Goal: Entertainment & Leisure: Consume media (video, audio)

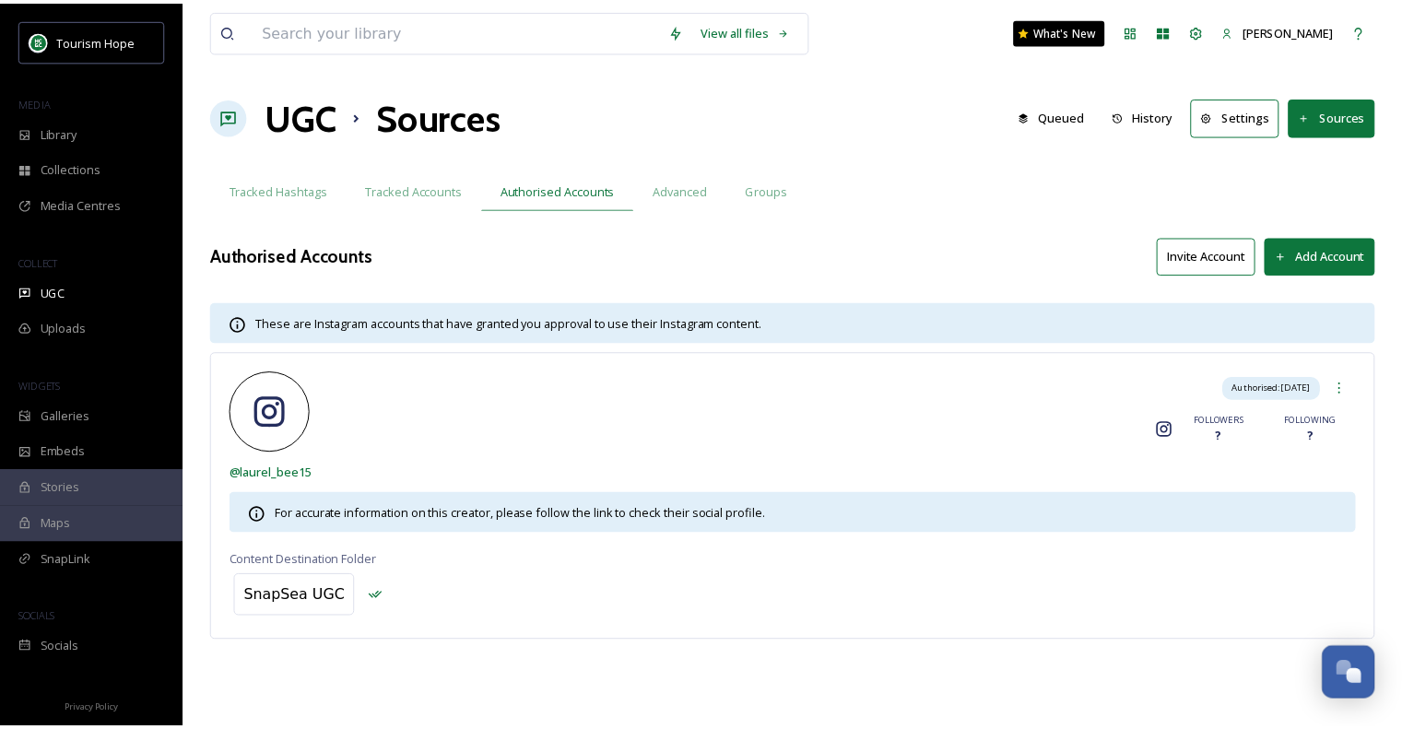
scroll to position [1519, 0]
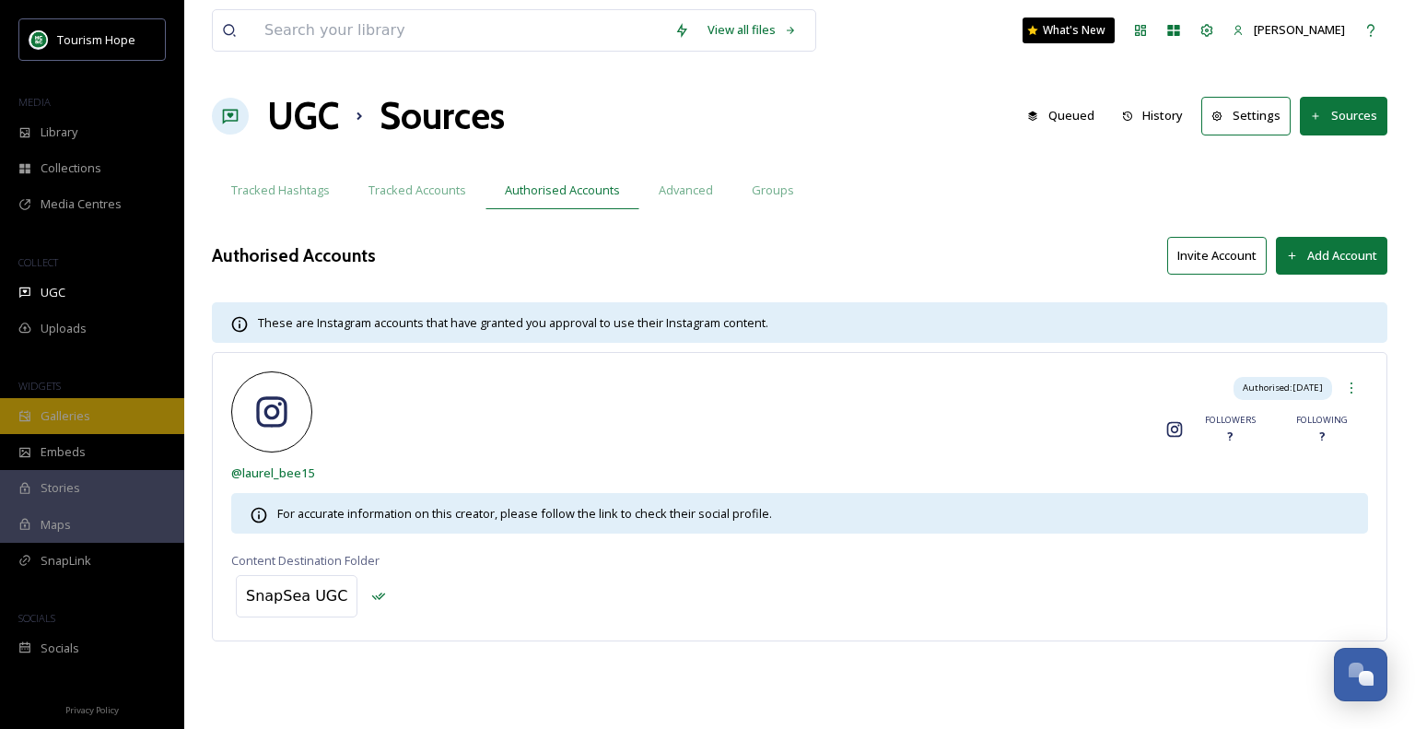
click at [77, 417] on span "Galleries" at bounding box center [66, 416] width 50 height 18
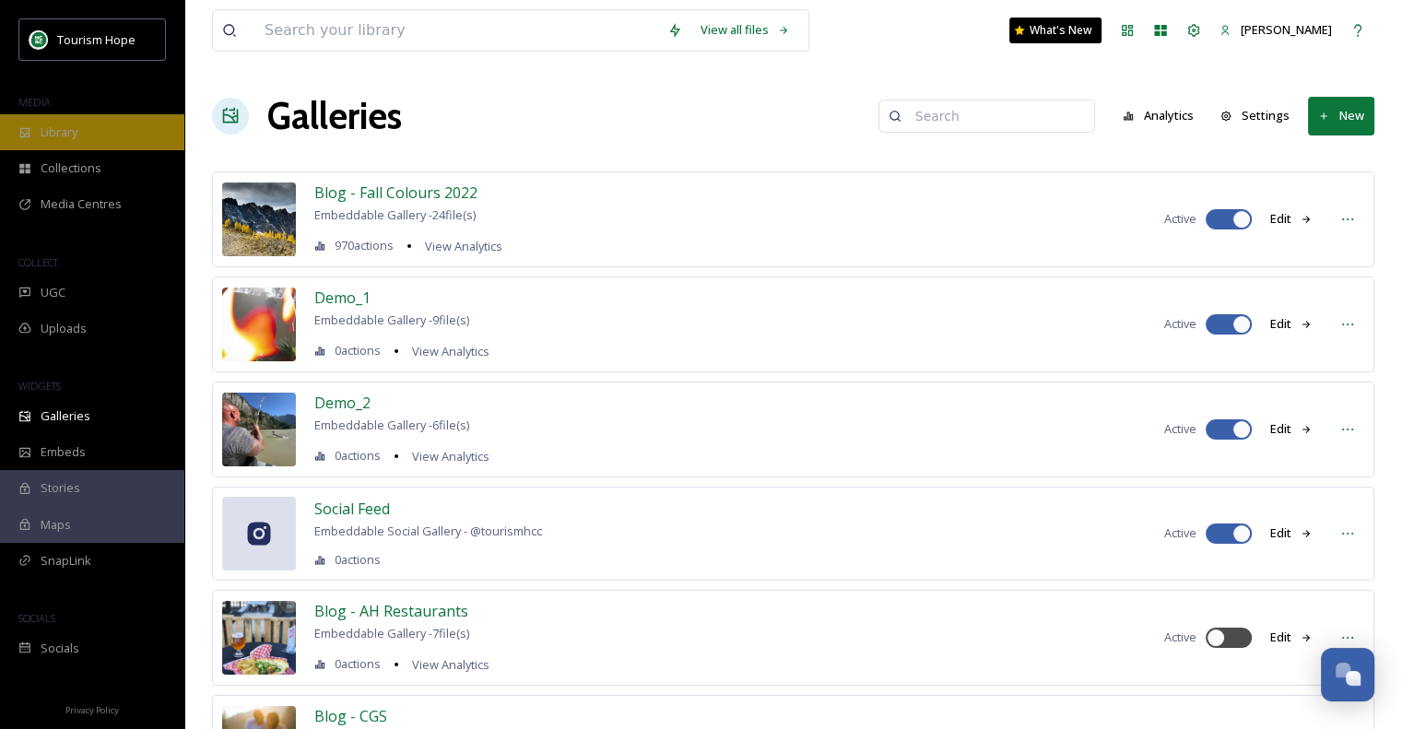
click at [60, 138] on span "Library" at bounding box center [59, 132] width 37 height 18
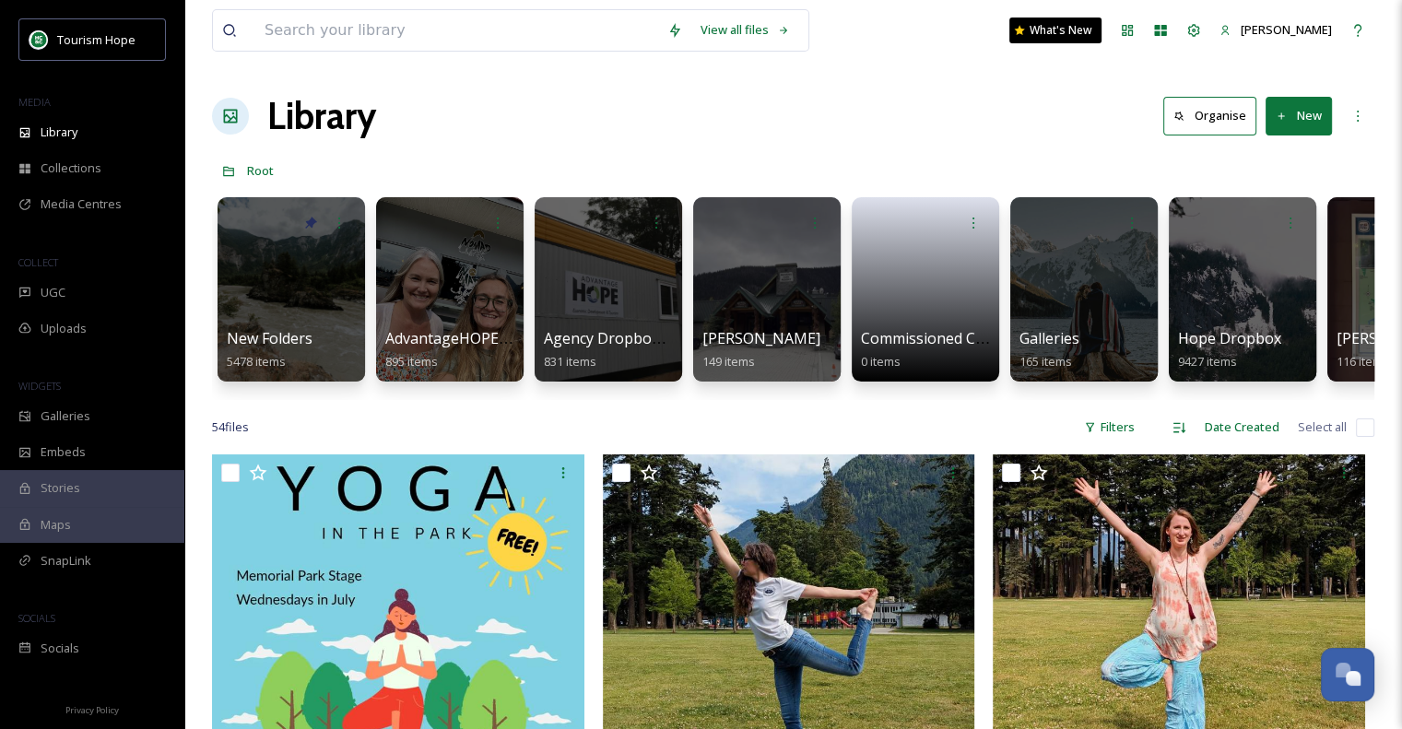
click at [292, 311] on div at bounding box center [290, 289] width 147 height 184
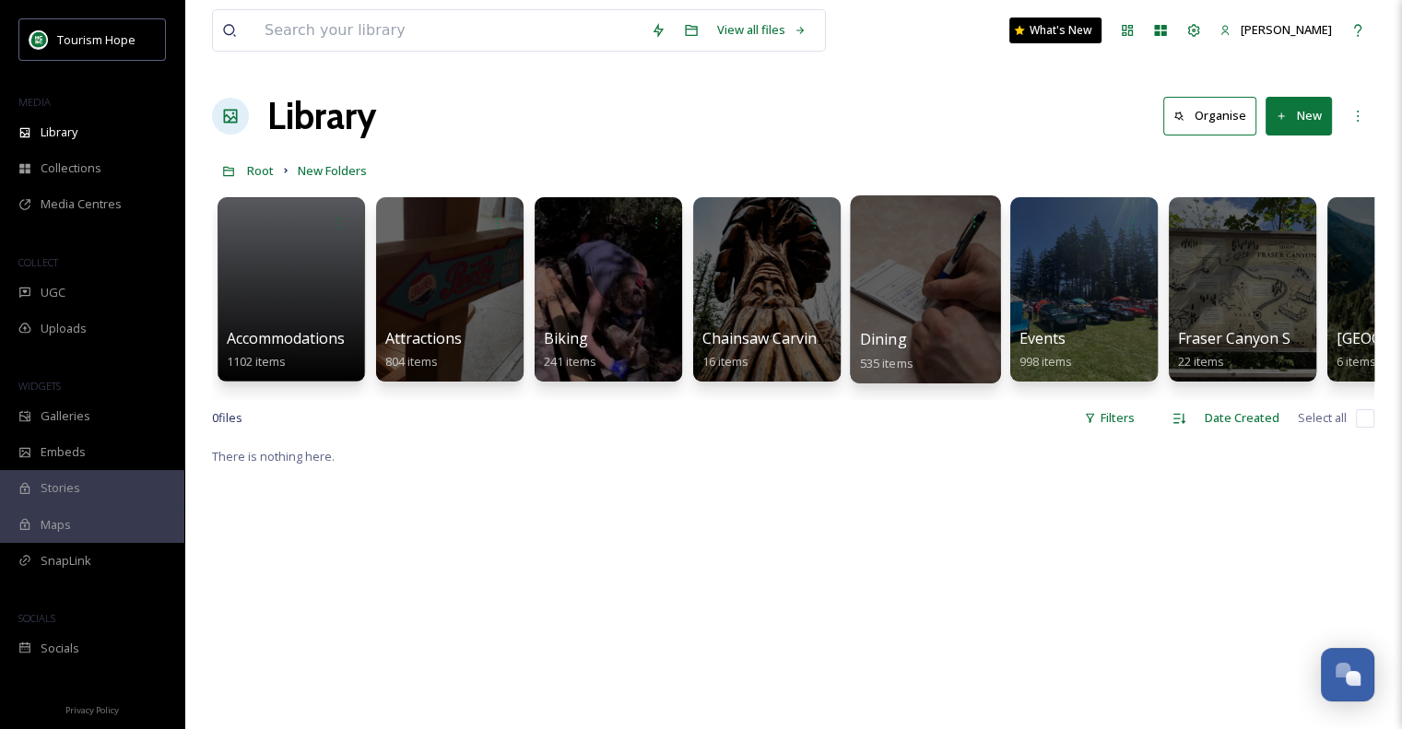
click at [911, 308] on div at bounding box center [925, 289] width 150 height 188
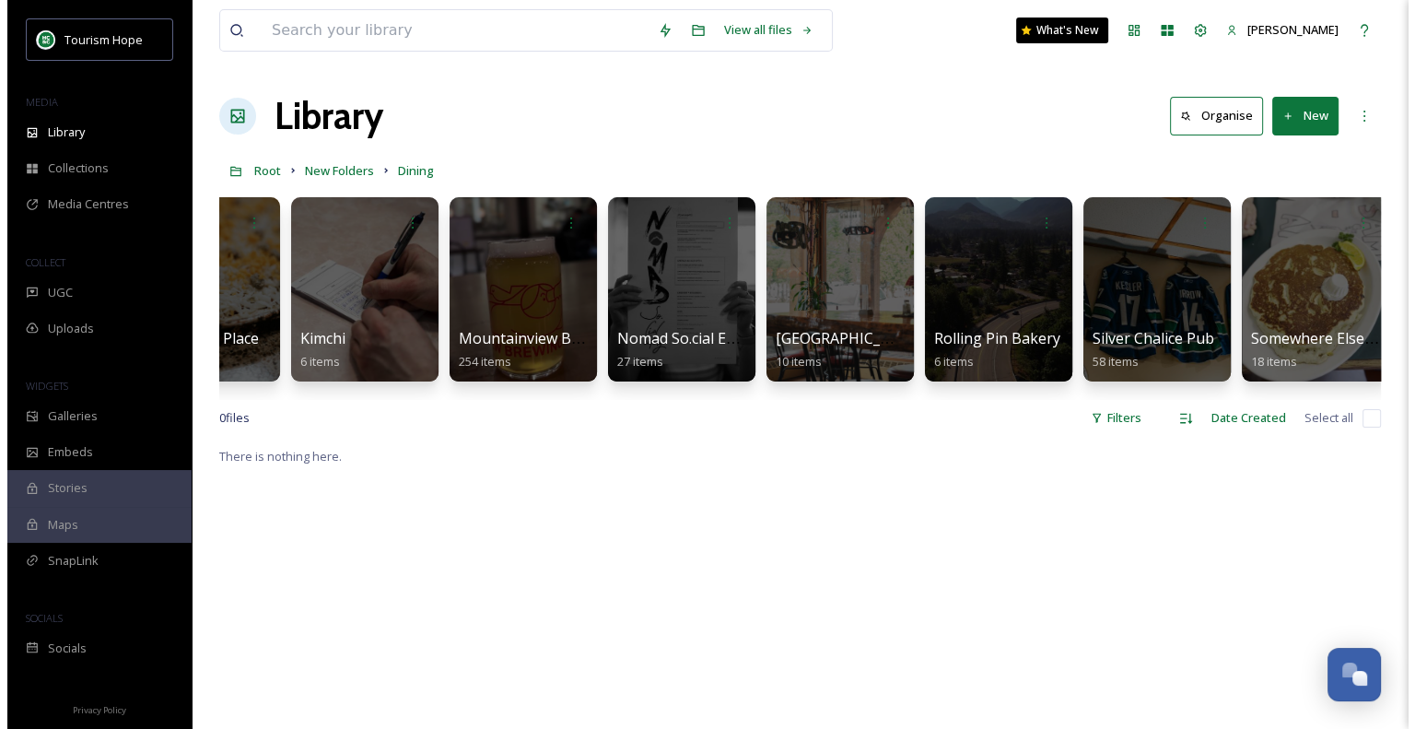
scroll to position [0, 581]
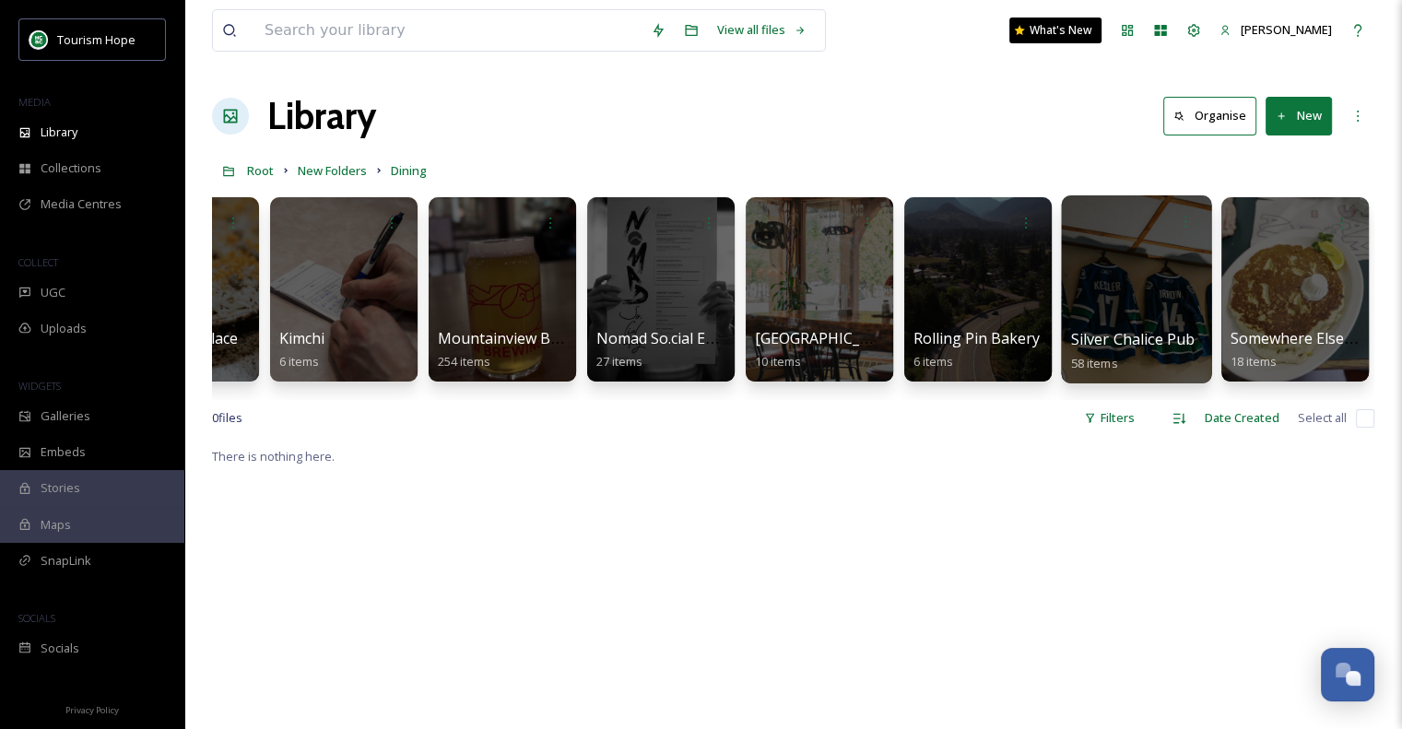
click at [1082, 304] on div at bounding box center [1136, 289] width 150 height 188
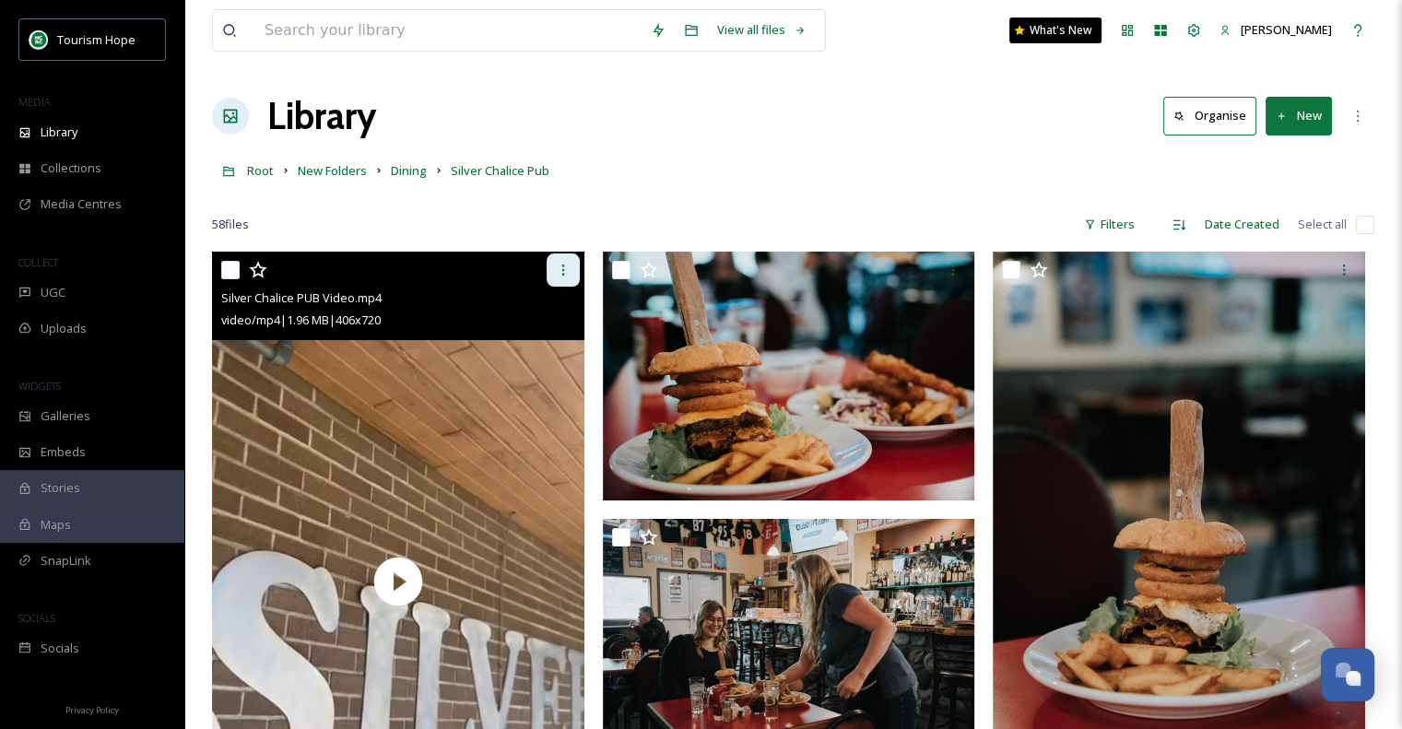
click at [569, 269] on icon at bounding box center [563, 270] width 15 height 15
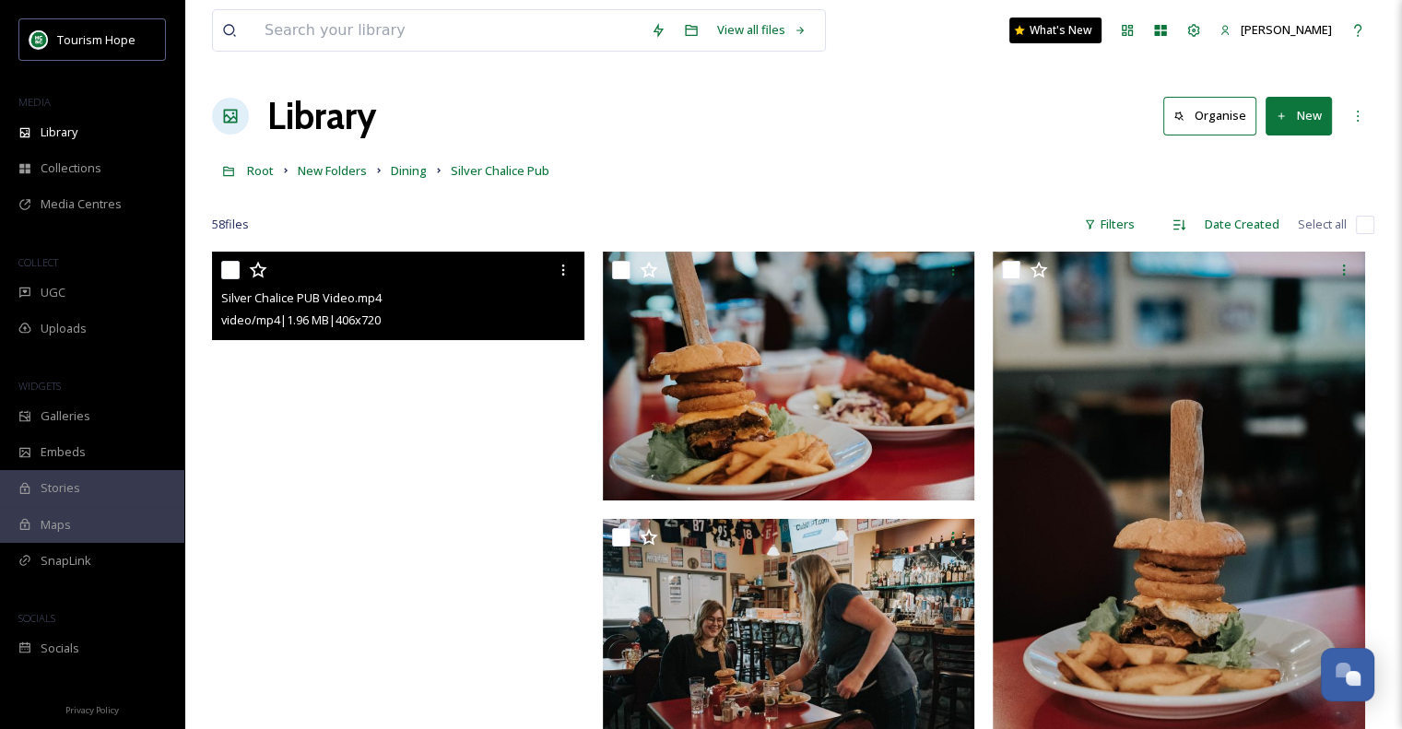
click at [369, 425] on video "Silver Chalice PUB Video.mp4" at bounding box center [398, 582] width 372 height 660
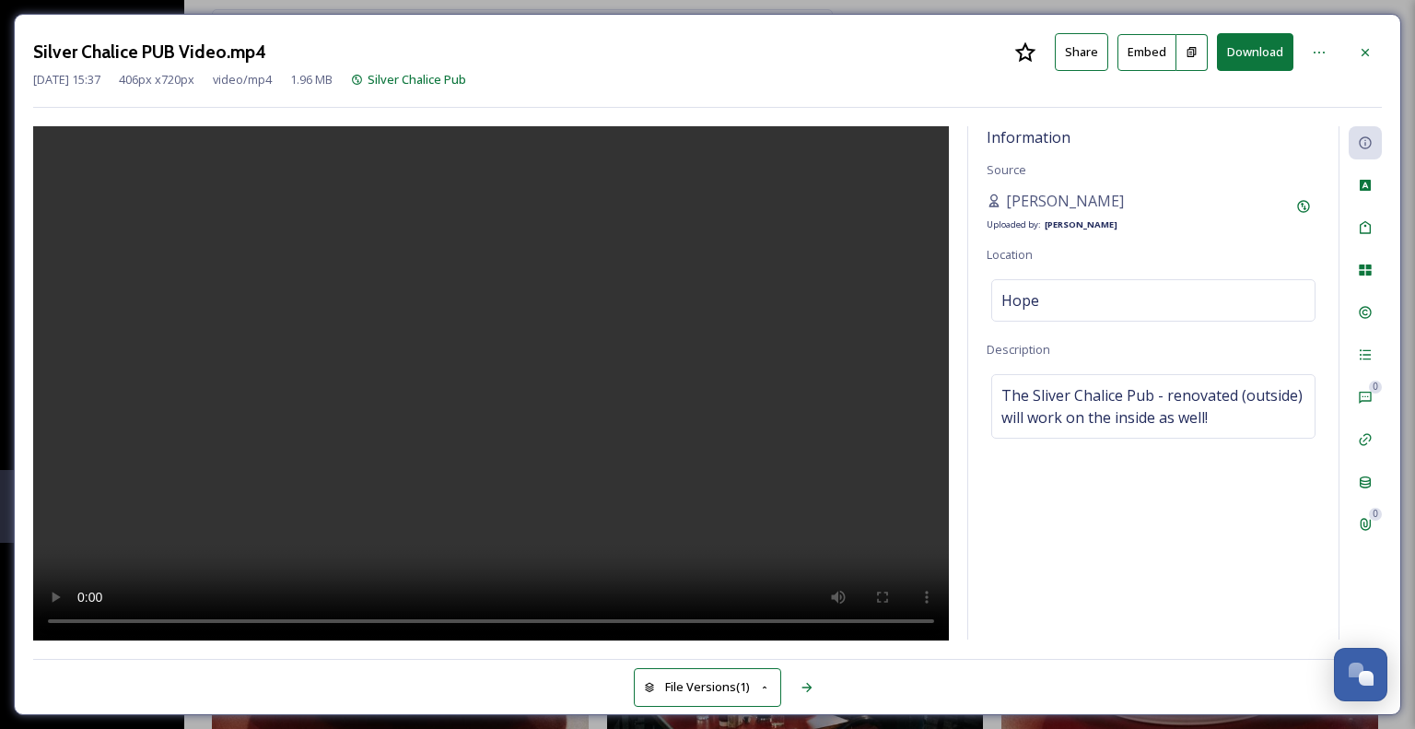
click at [1091, 51] on button "Share" at bounding box center [1081, 52] width 53 height 38
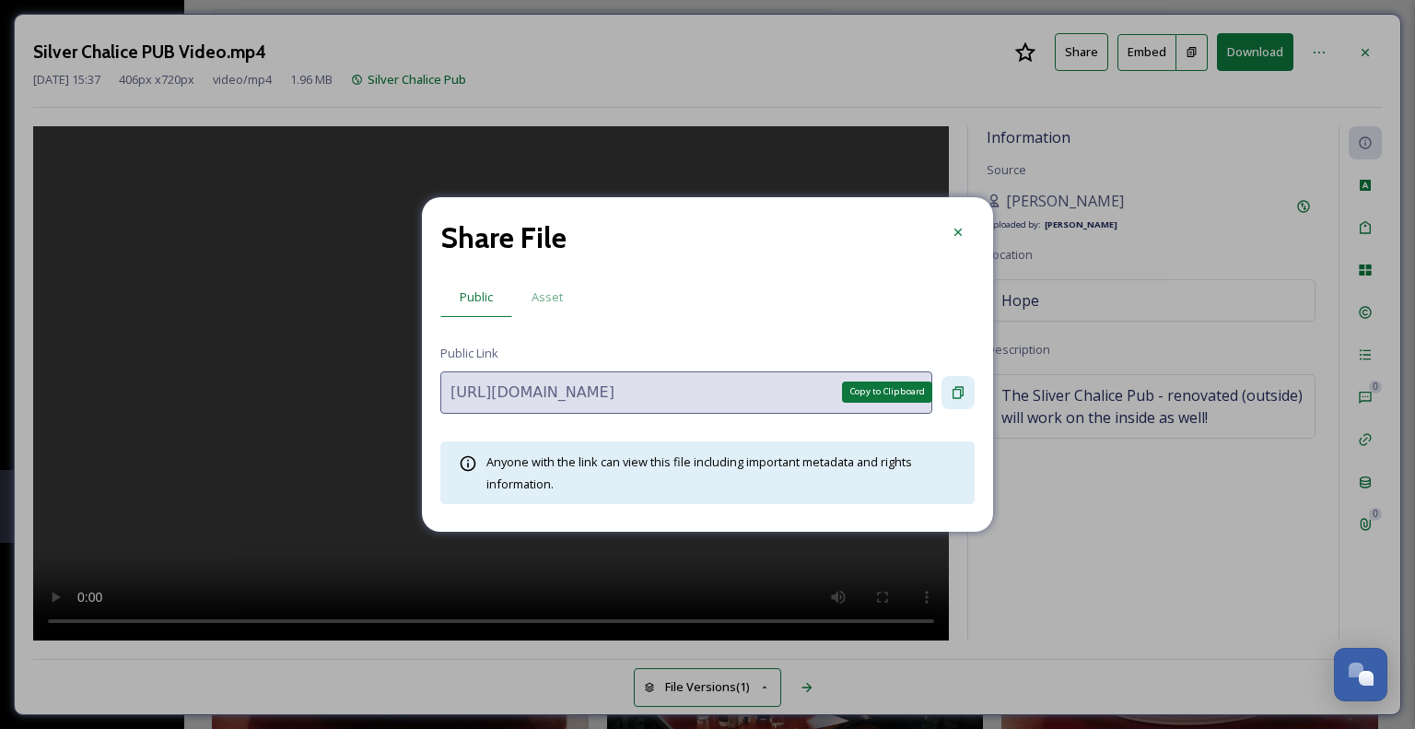
click at [956, 385] on icon at bounding box center [958, 392] width 15 height 15
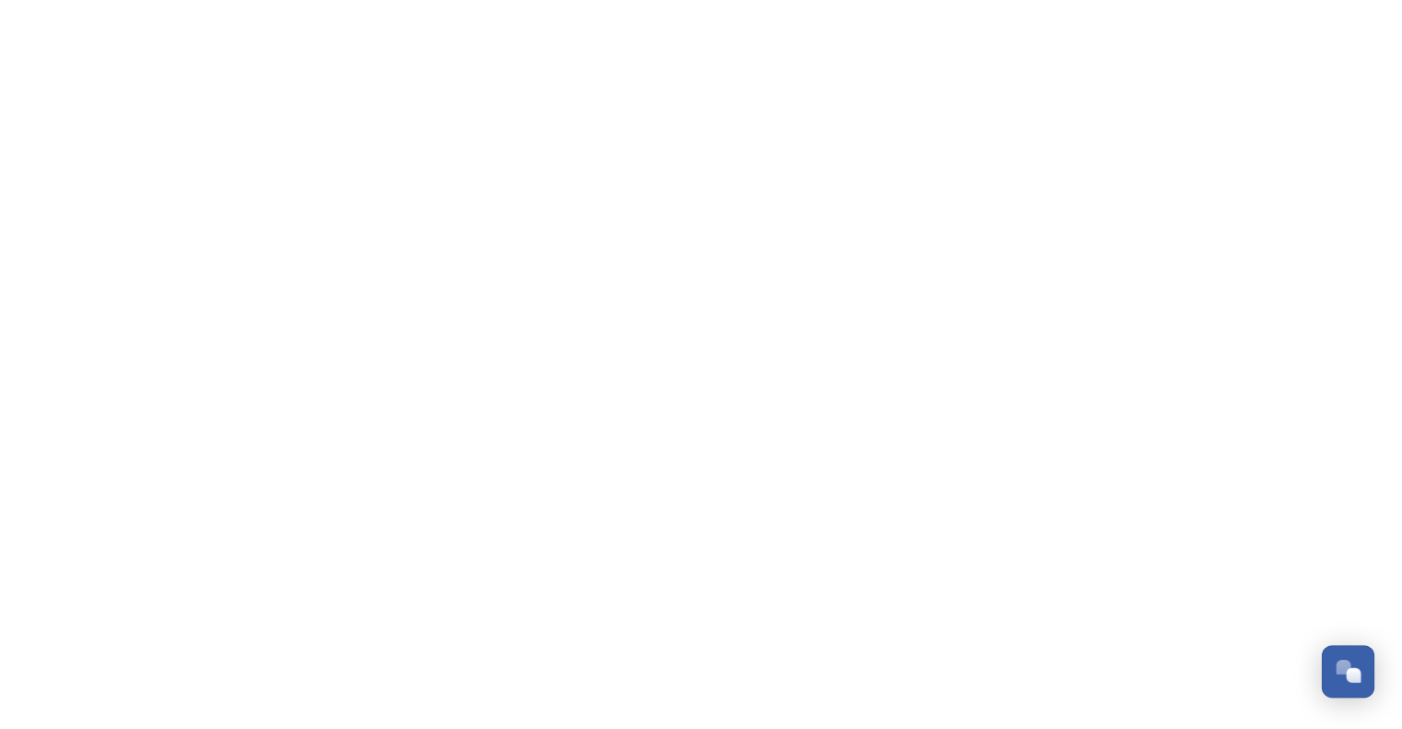
scroll to position [1519, 0]
